Goal: Information Seeking & Learning: Learn about a topic

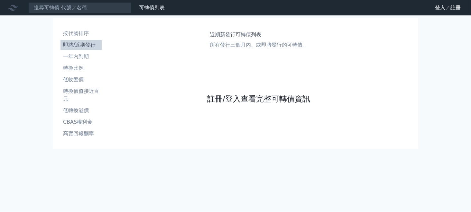
click at [249, 101] on link "註冊/登入查看完整可轉債資訊" at bounding box center [258, 99] width 103 height 10
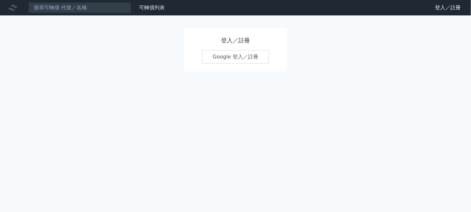
click at [223, 59] on link "Google 登入／註冊" at bounding box center [235, 57] width 67 height 14
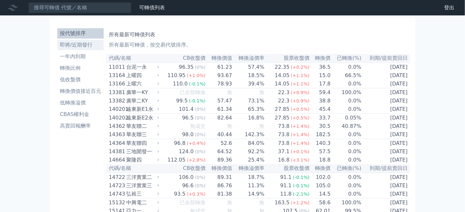
click at [85, 45] on li "即將/近期發行" at bounding box center [80, 45] width 46 height 8
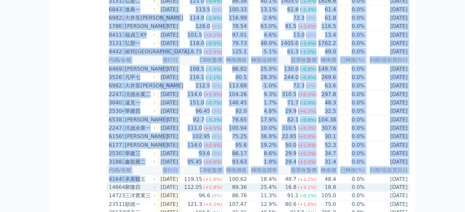
scroll to position [229, 0]
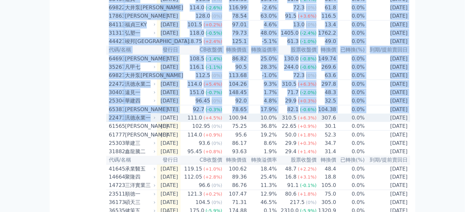
drag, startPoint x: 104, startPoint y: 67, endPoint x: 95, endPoint y: 125, distance: 58.6
click at [148, 140] on div "按代號排序 即將/近期發行 一年內到期 轉換比例 低收盤價 轉換價值接近百元 低轉換溢價 CBAS權利金 高賣回報酬率 近期新發行可轉債列表 所有發行三個月內…" at bounding box center [232, 6] width 355 height 424
click at [82, 120] on div "按代號排序 即將/近期發行 一年內到期 轉換比例 低收盤價 轉換價值接近百元 低轉換溢價 CBAS權利金 高賣回報酬率" at bounding box center [80, 6] width 51 height 419
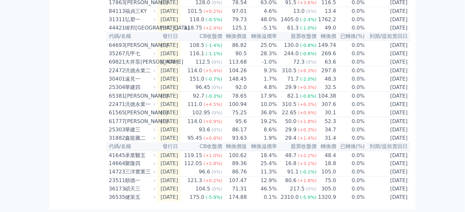
scroll to position [142, 0]
